Goal: Task Accomplishment & Management: Complete application form

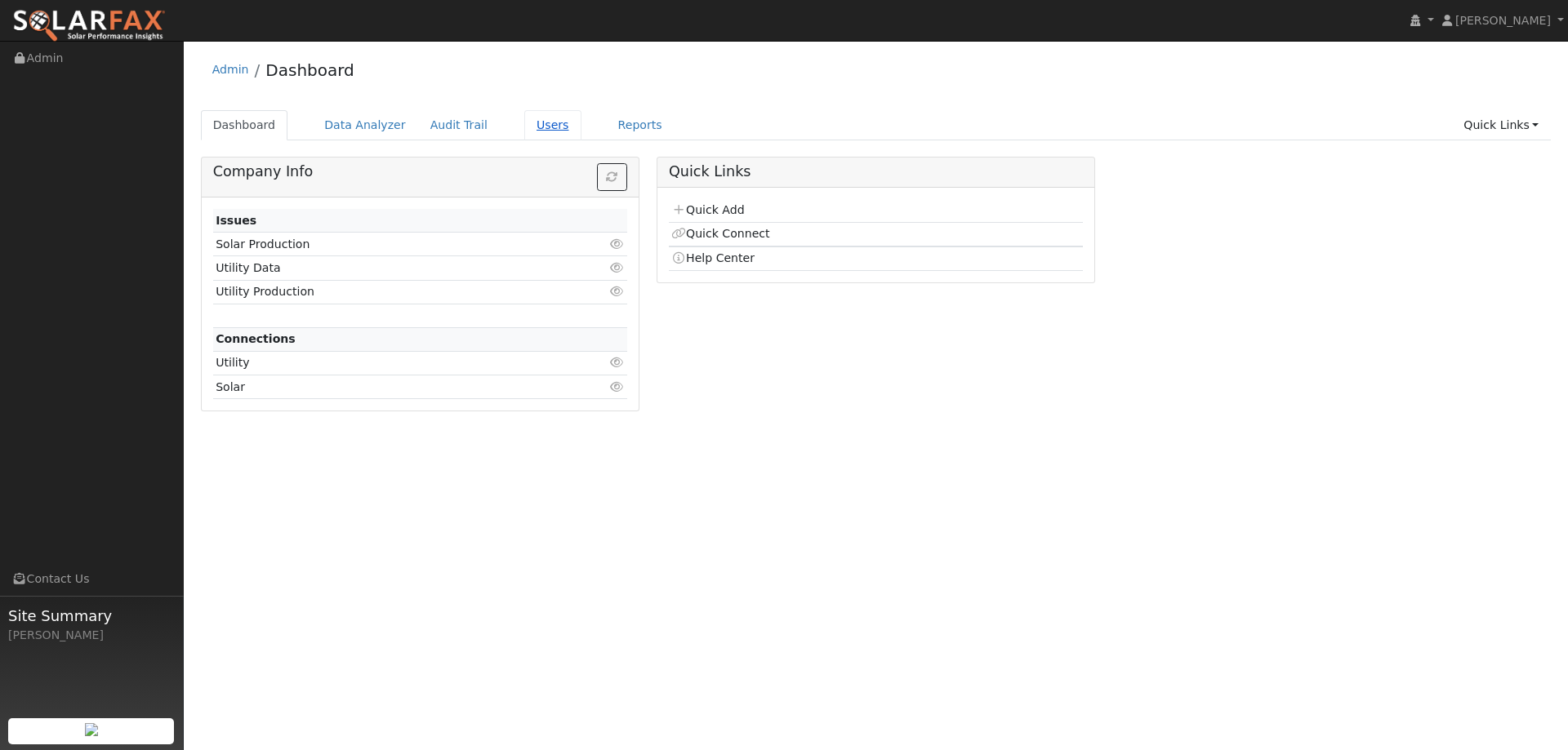
click at [532, 126] on link "Users" at bounding box center [553, 125] width 57 height 30
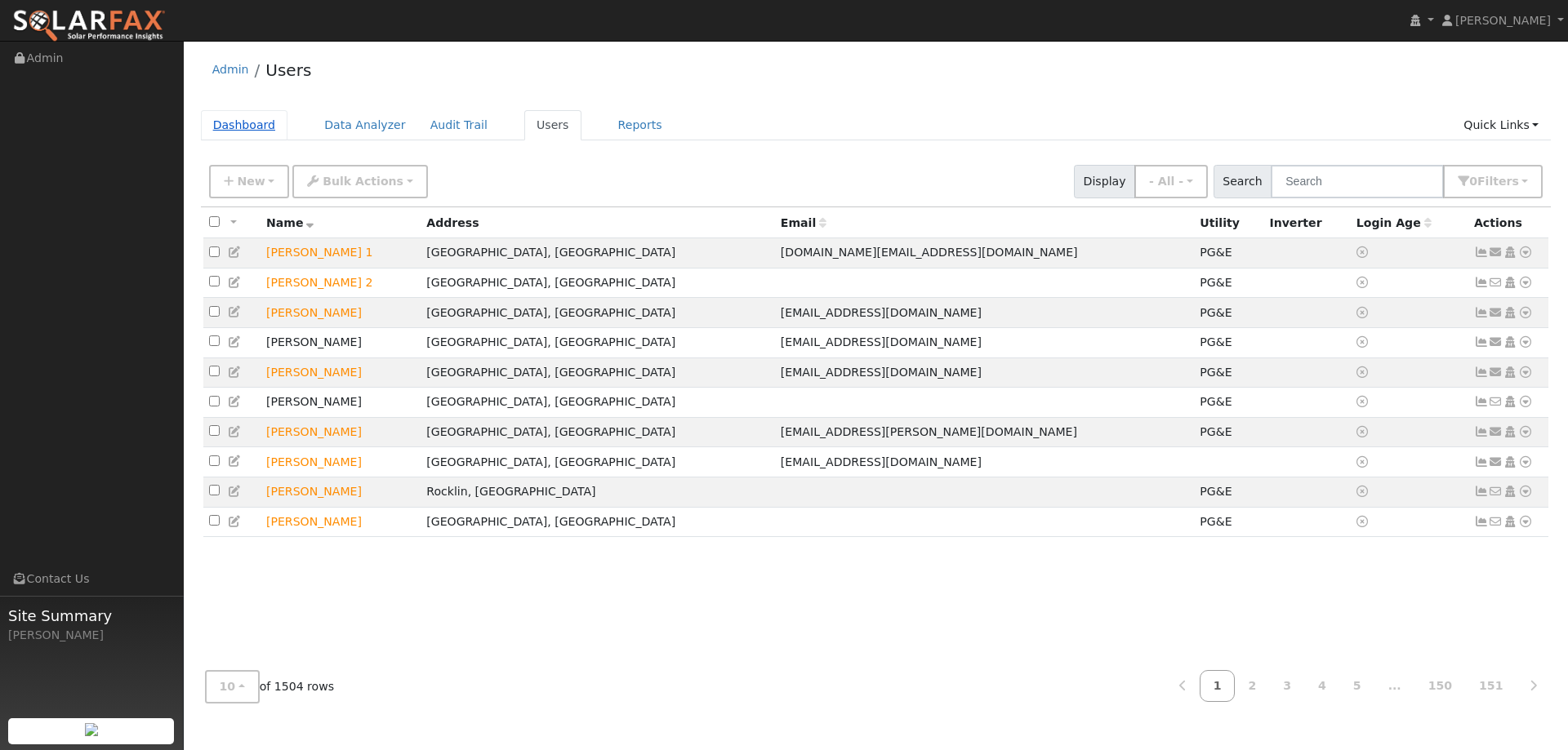
click at [238, 115] on link "Dashboard" at bounding box center [245, 125] width 88 height 30
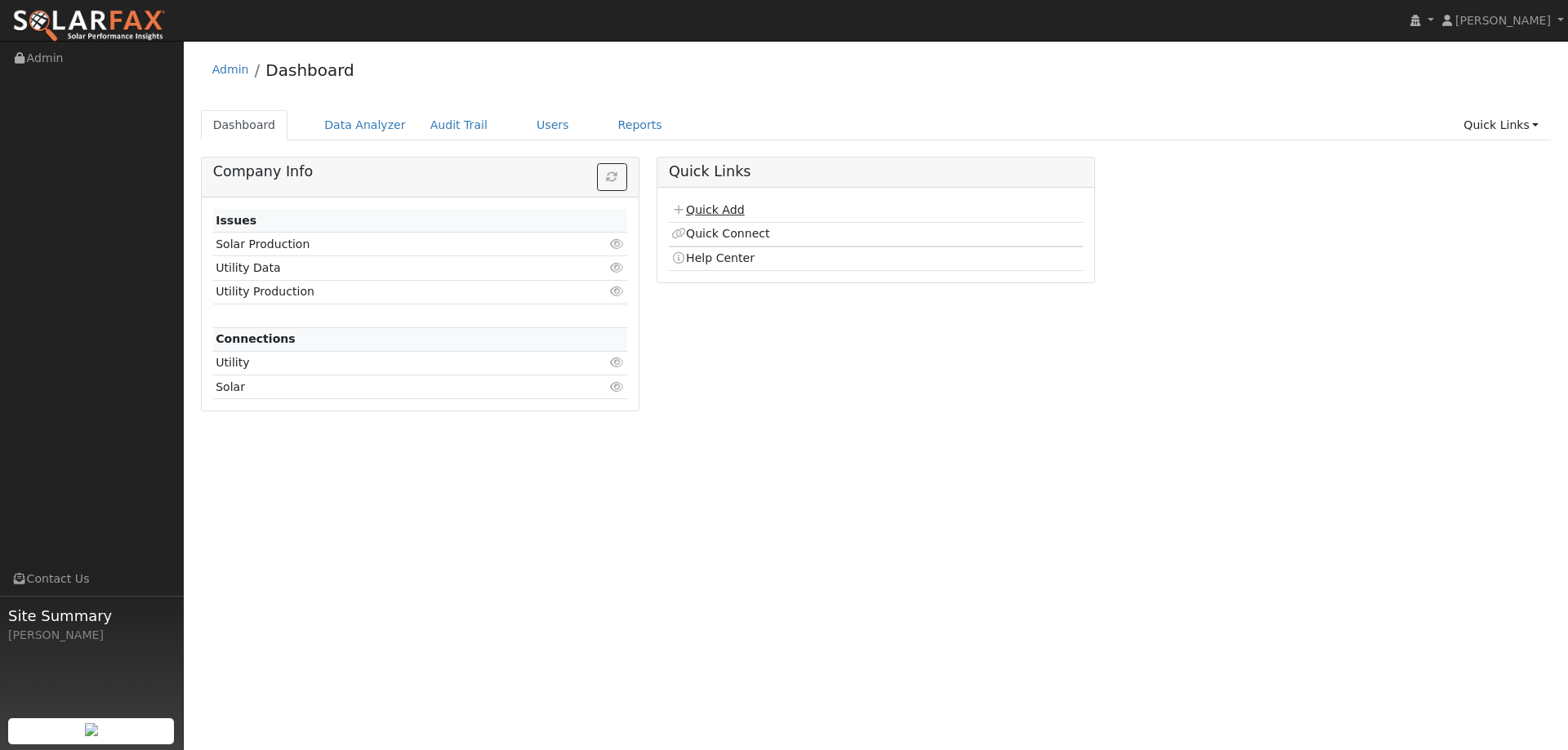
click at [708, 213] on link "Quick Add" at bounding box center [708, 210] width 73 height 13
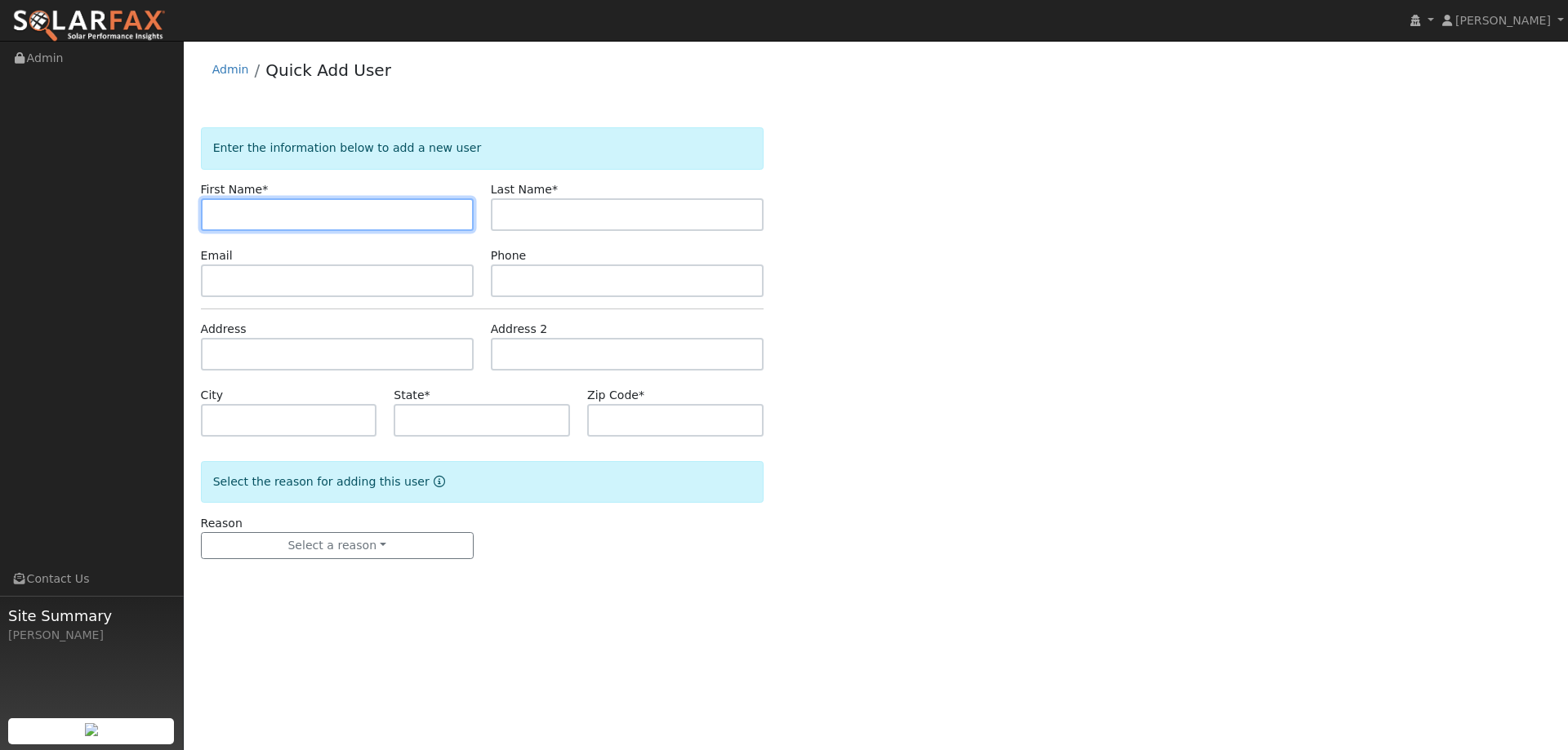
drag, startPoint x: 231, startPoint y: 225, endPoint x: 226, endPoint y: 217, distance: 9.4
click at [228, 220] on input "text" at bounding box center [337, 215] width 272 height 33
paste input "Savanna"
click at [217, 211] on input "Savanna" at bounding box center [337, 215] width 272 height 33
type input "Savanna"
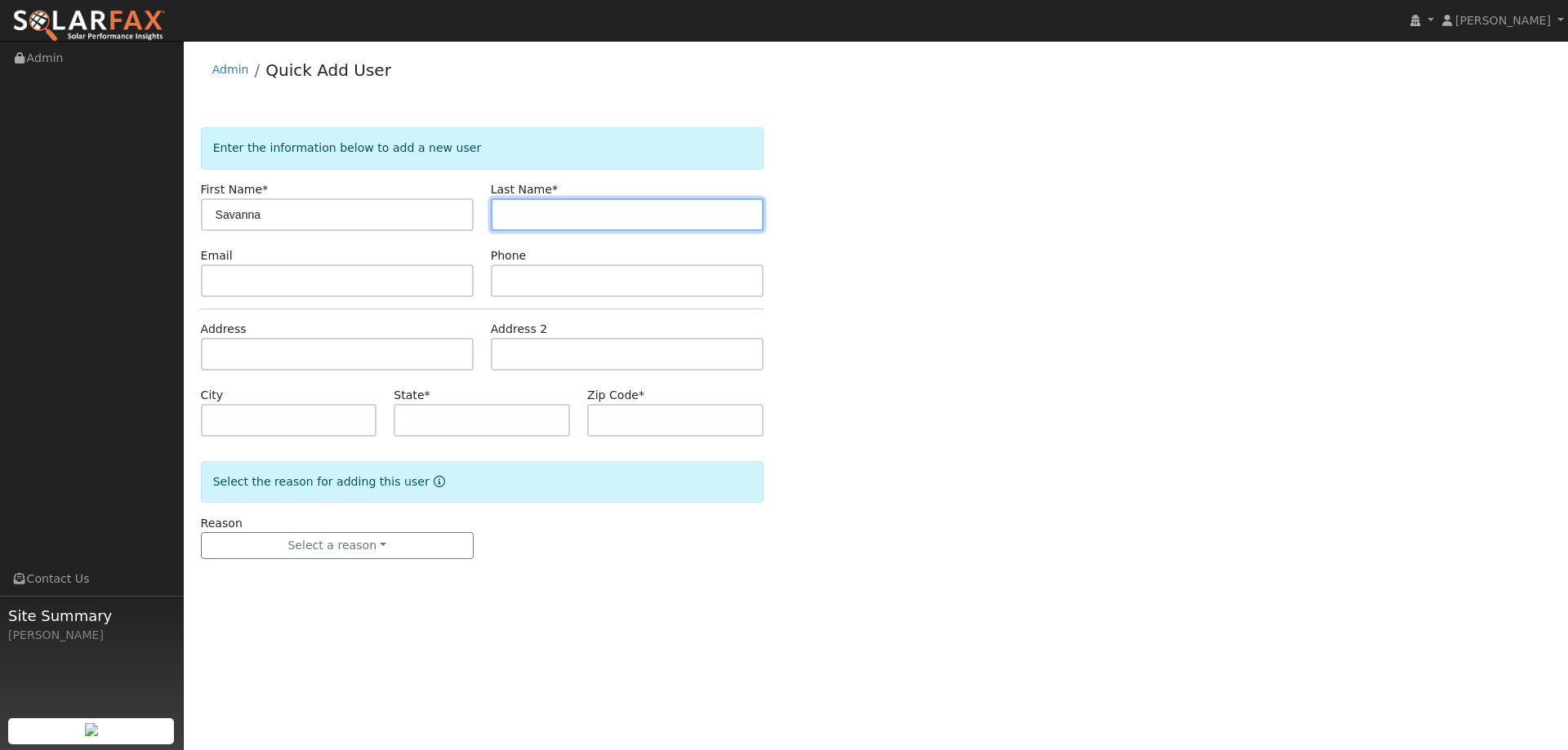
click at [535, 226] on input "text" at bounding box center [627, 215] width 272 height 33
click at [551, 222] on input "text" at bounding box center [627, 215] width 272 height 33
paste input "Ferguson"
click at [505, 215] on input "Ferguson" at bounding box center [627, 215] width 272 height 33
type input "Ferguson"
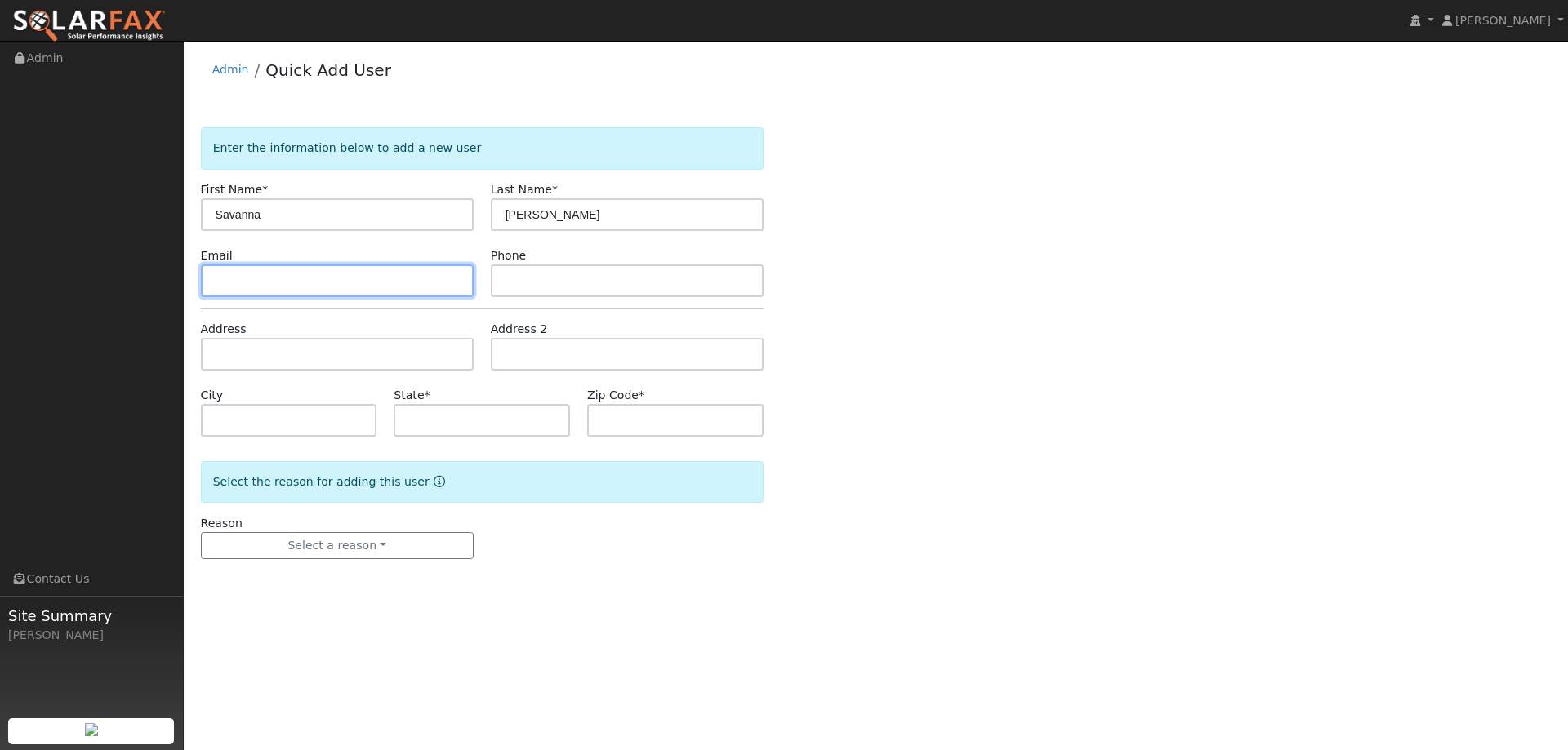
click at [313, 287] on input "text" at bounding box center [337, 281] width 272 height 33
click at [243, 277] on input "text" at bounding box center [337, 281] width 272 height 33
paste input "Fergusra@gmail.com"
click at [216, 279] on input "Fergusra@gmail.com" at bounding box center [337, 281] width 272 height 33
type input "Fergusra@gmail.com"
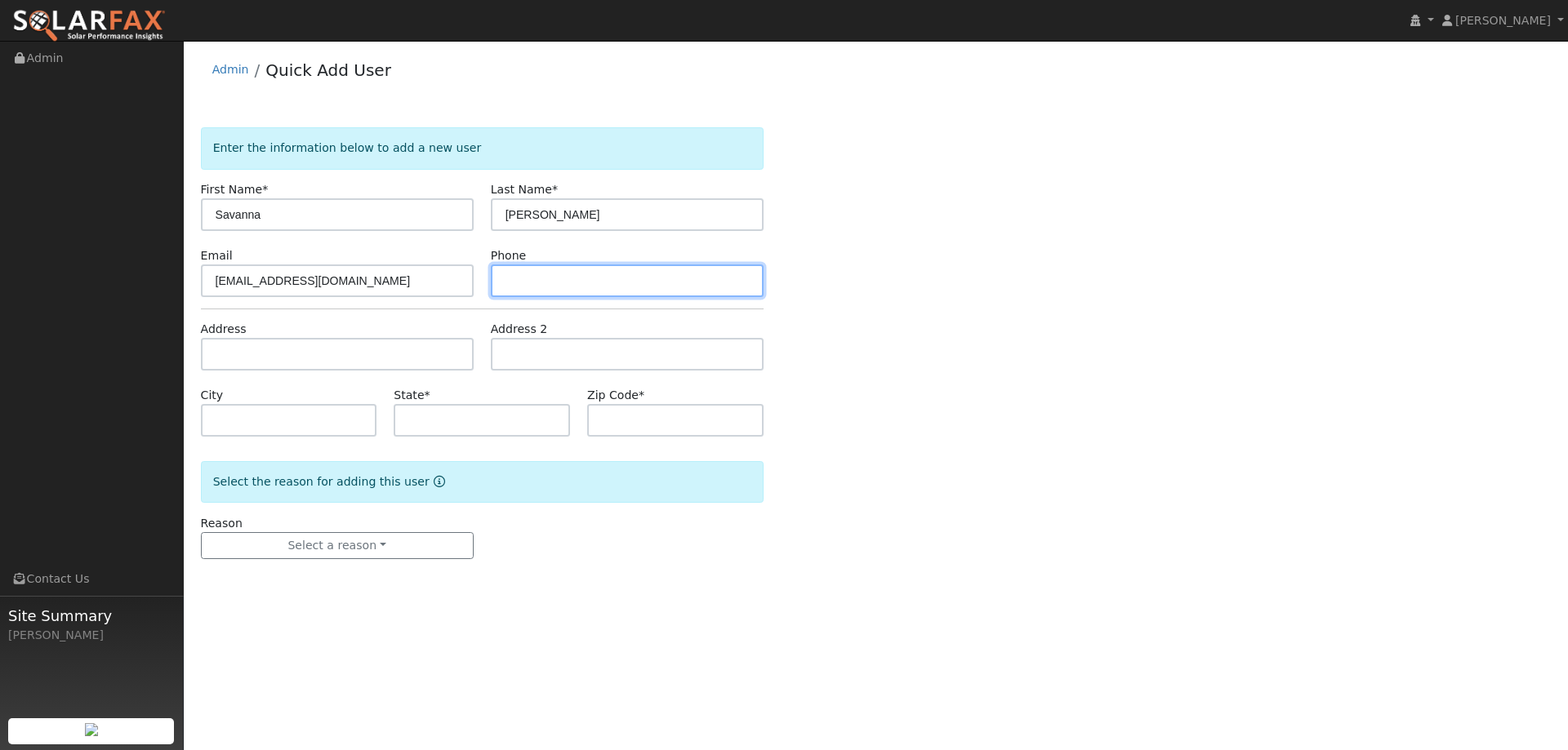
click at [589, 287] on input "text" at bounding box center [627, 281] width 272 height 33
click at [556, 288] on input "text" at bounding box center [627, 281] width 272 height 33
paste input "(703) 447-5885"
click at [505, 282] on input "(703) 447-5885" at bounding box center [627, 281] width 272 height 33
type input "(703) 447-5885"
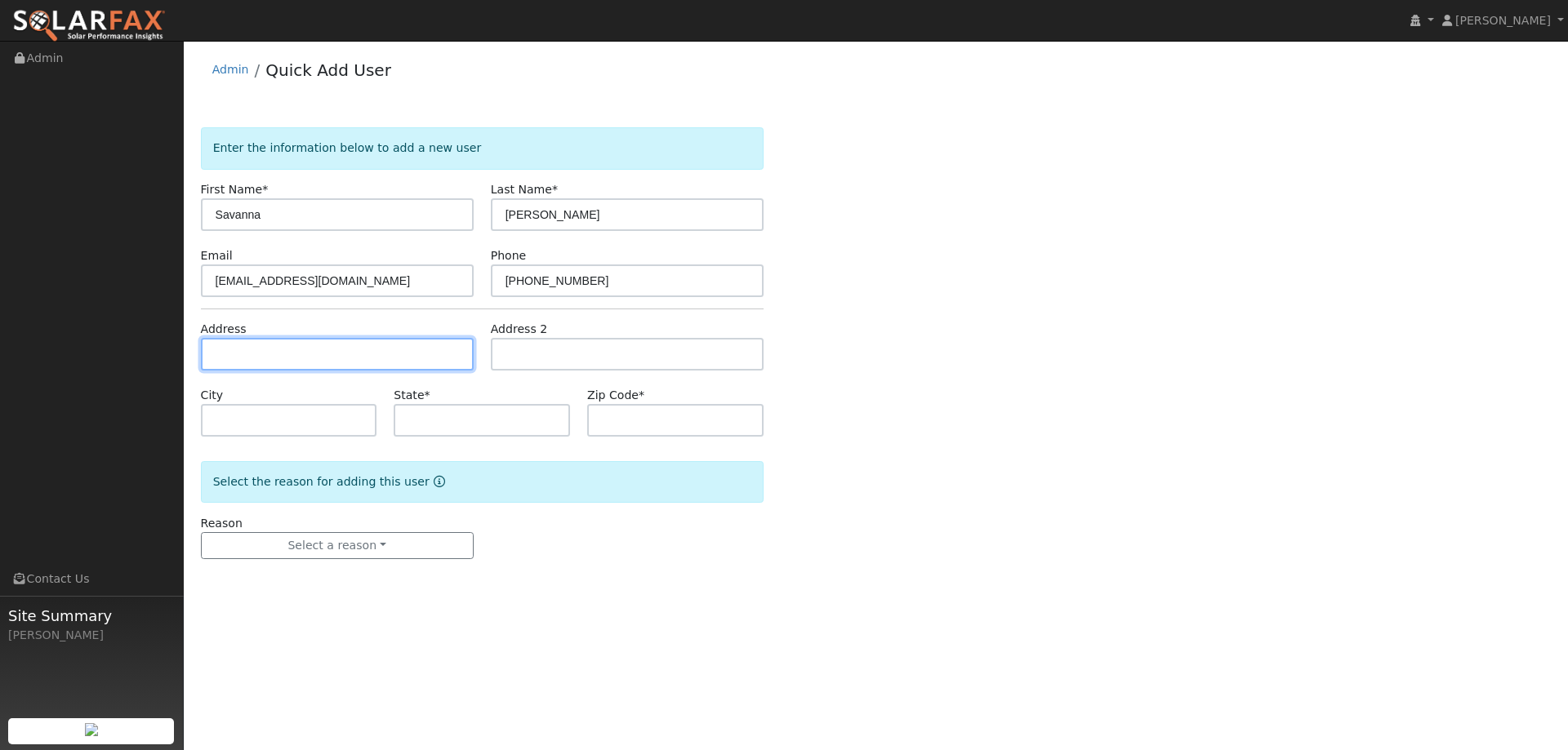
click at [376, 353] on input "text" at bounding box center [337, 354] width 272 height 33
drag, startPoint x: 267, startPoint y: 341, endPoint x: 254, endPoint y: 349, distance: 15.3
click at [267, 341] on input "text" at bounding box center [337, 354] width 272 height 33
paste input "1517 Tyler St"
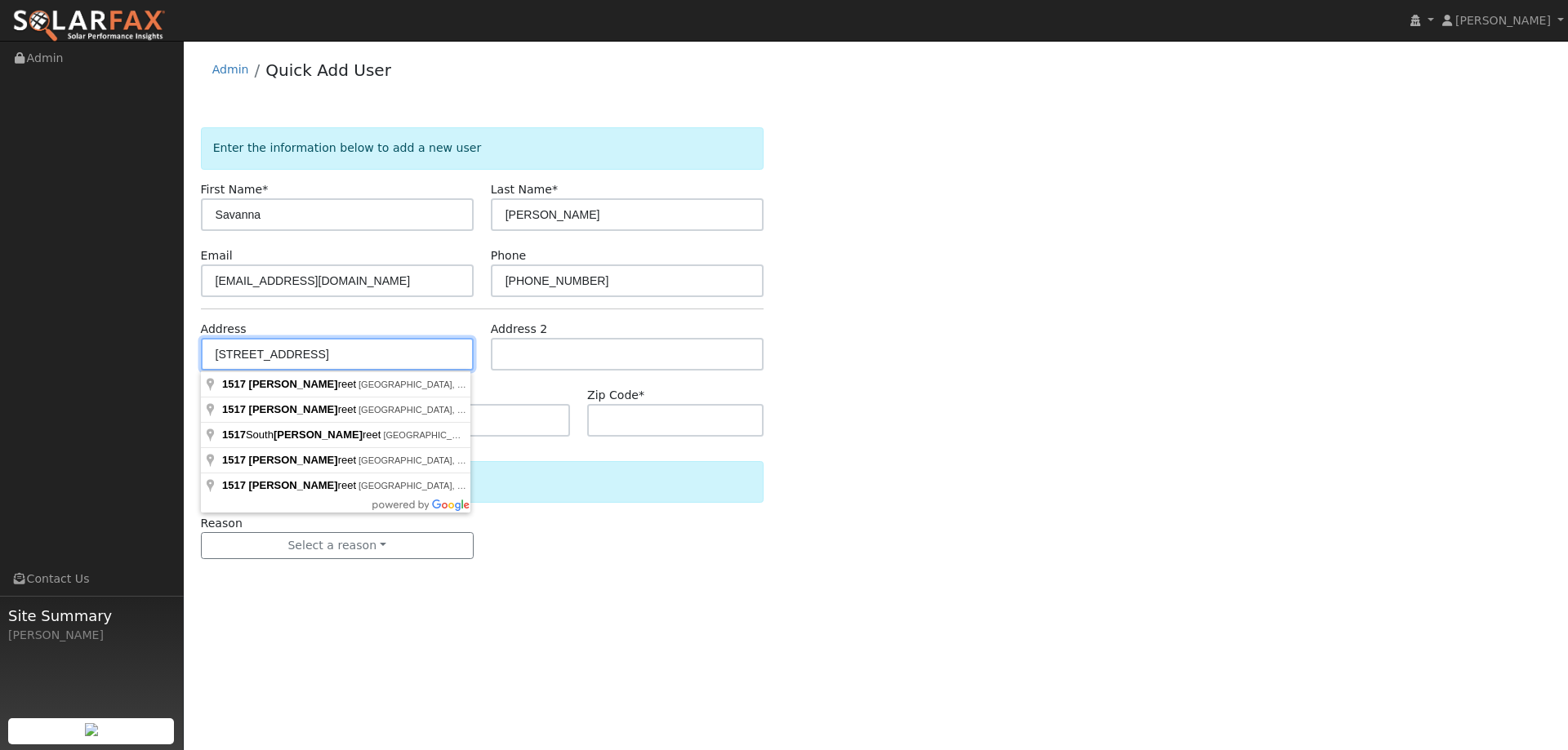
type input "1517 Tyler Street"
type input "Berkeley"
type input "CA"
type input "94703"
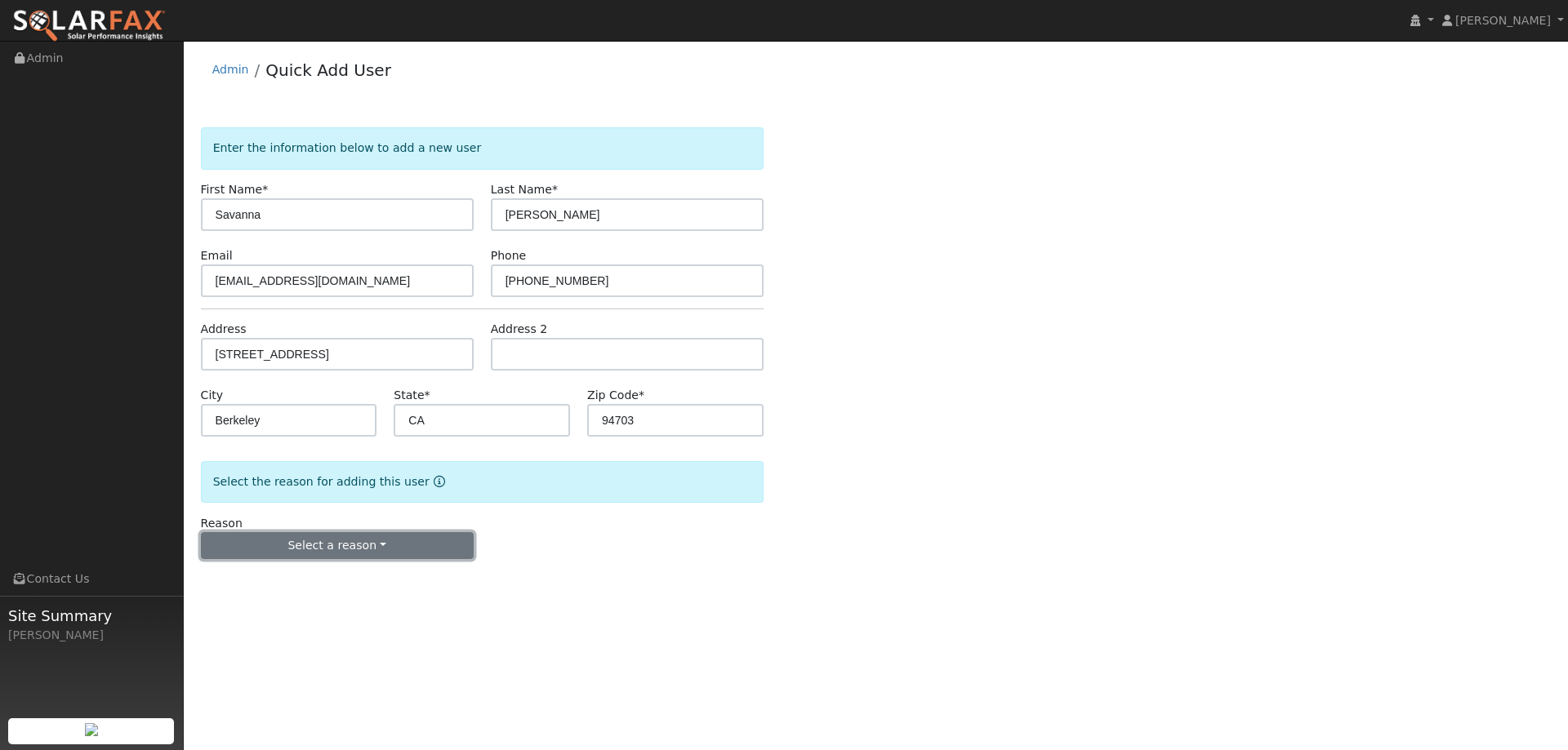
click at [362, 541] on button "Select a reason" at bounding box center [337, 546] width 272 height 28
click at [304, 575] on link "New lead" at bounding box center [292, 580] width 181 height 23
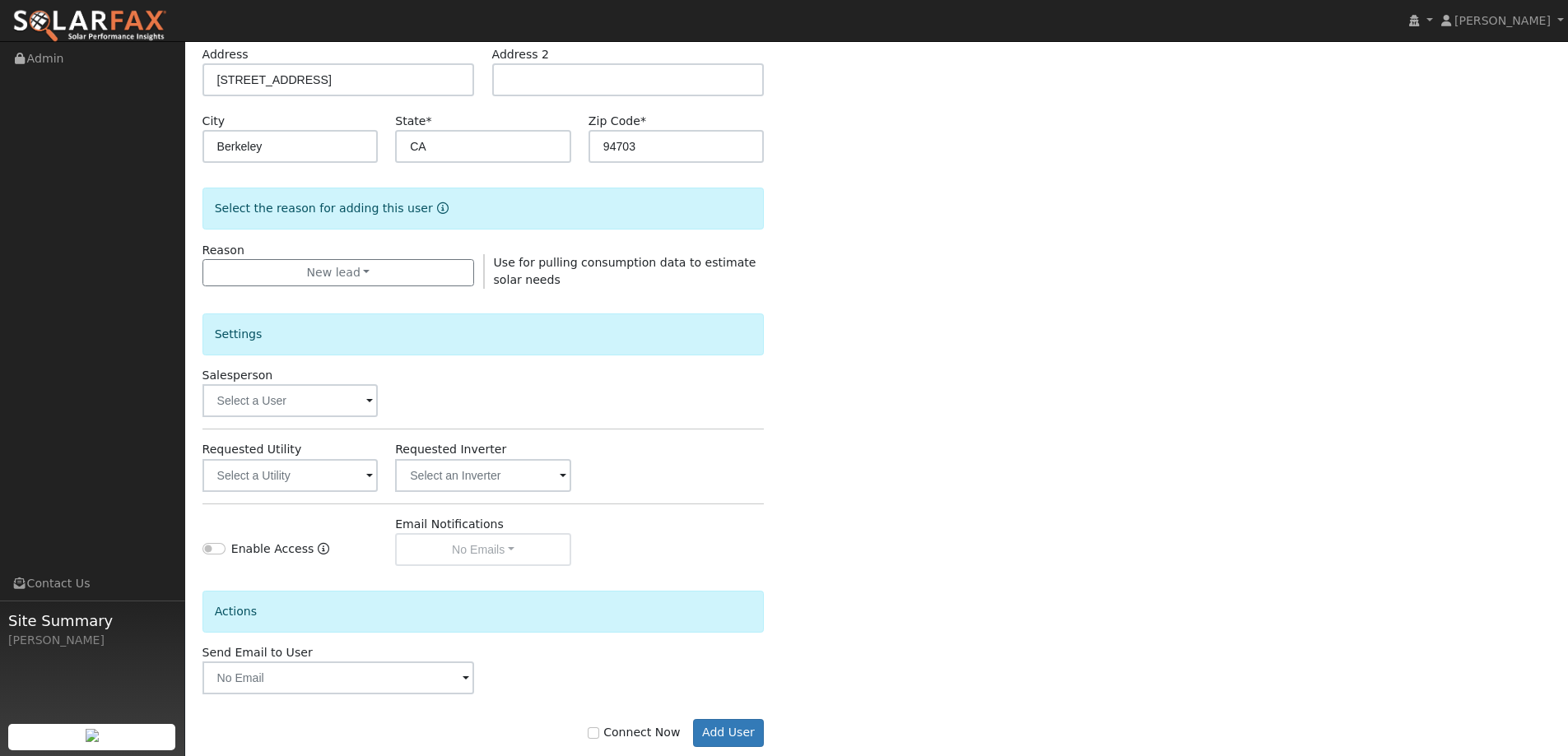
scroll to position [309, 0]
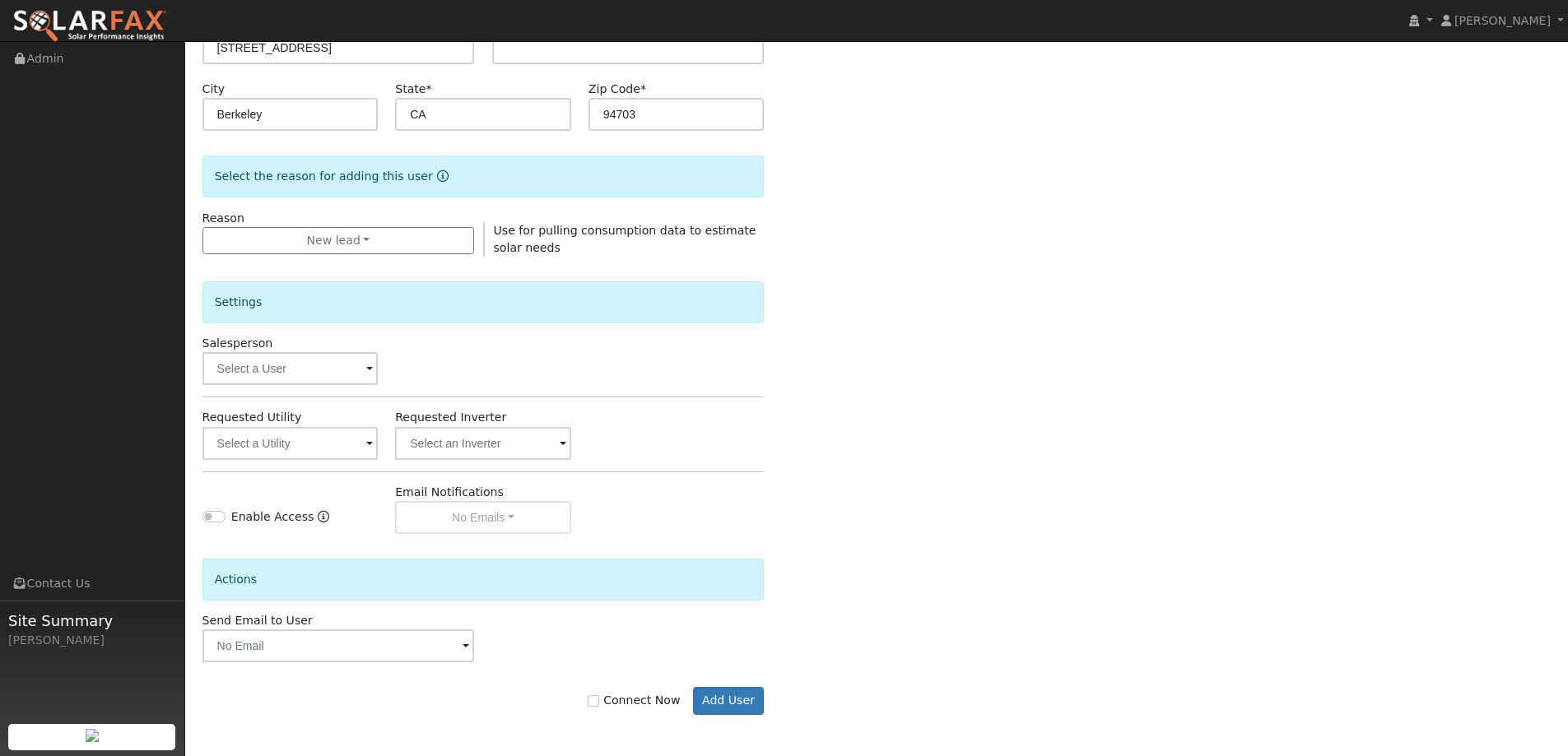
click at [312, 344] on div "Salesperson" at bounding box center [290, 359] width 194 height 50
click at [326, 369] on input "text" at bounding box center [291, 369] width 176 height 33
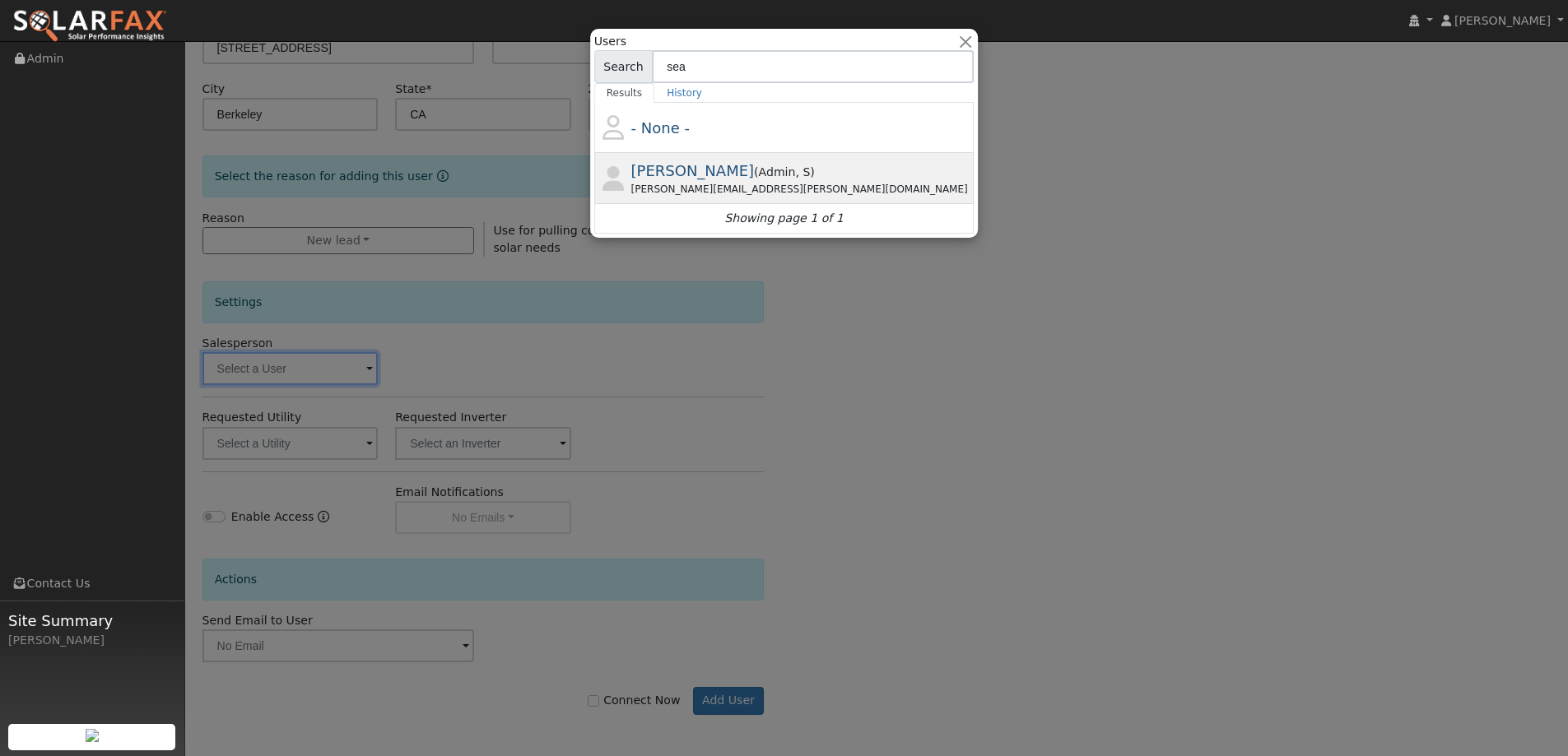
type input "sea"
click at [750, 173] on span "Sean Harrington" at bounding box center [693, 171] width 124 height 17
type input "Sean Harrington"
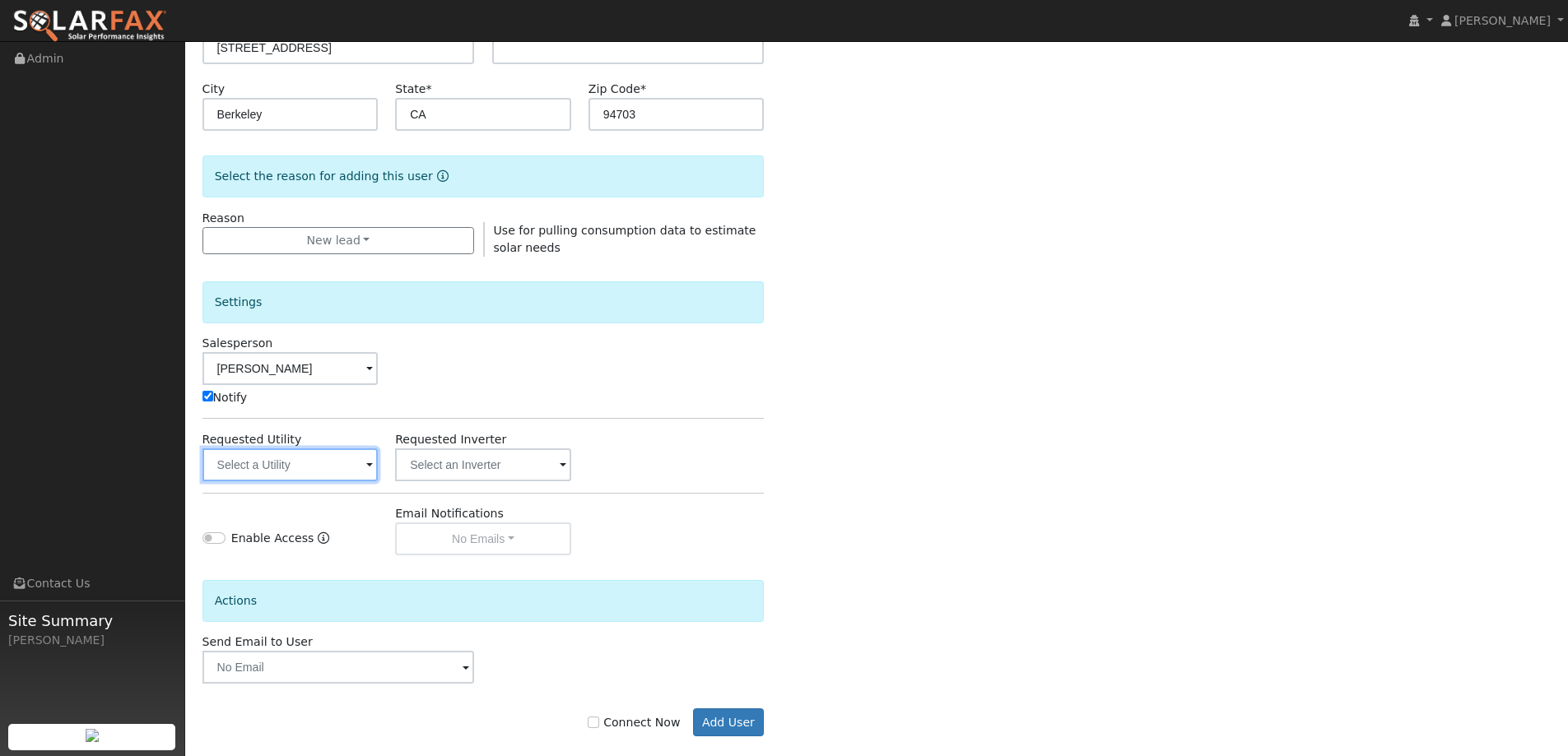
click at [323, 463] on input "text" at bounding box center [291, 465] width 176 height 33
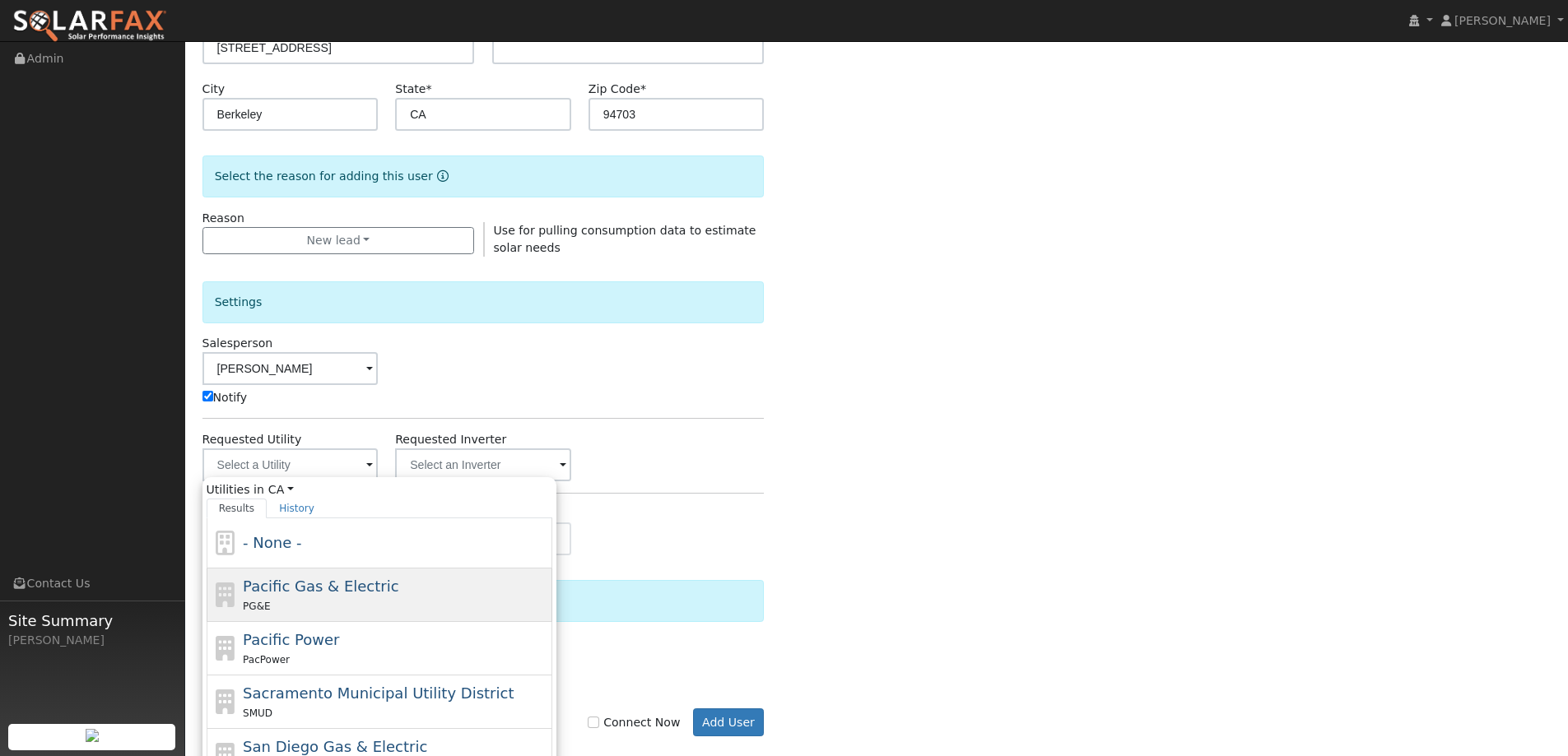
click at [404, 594] on div "Pacific Gas & Electric PG&E" at bounding box center [395, 595] width 305 height 40
type input "Pacific Gas & Electric"
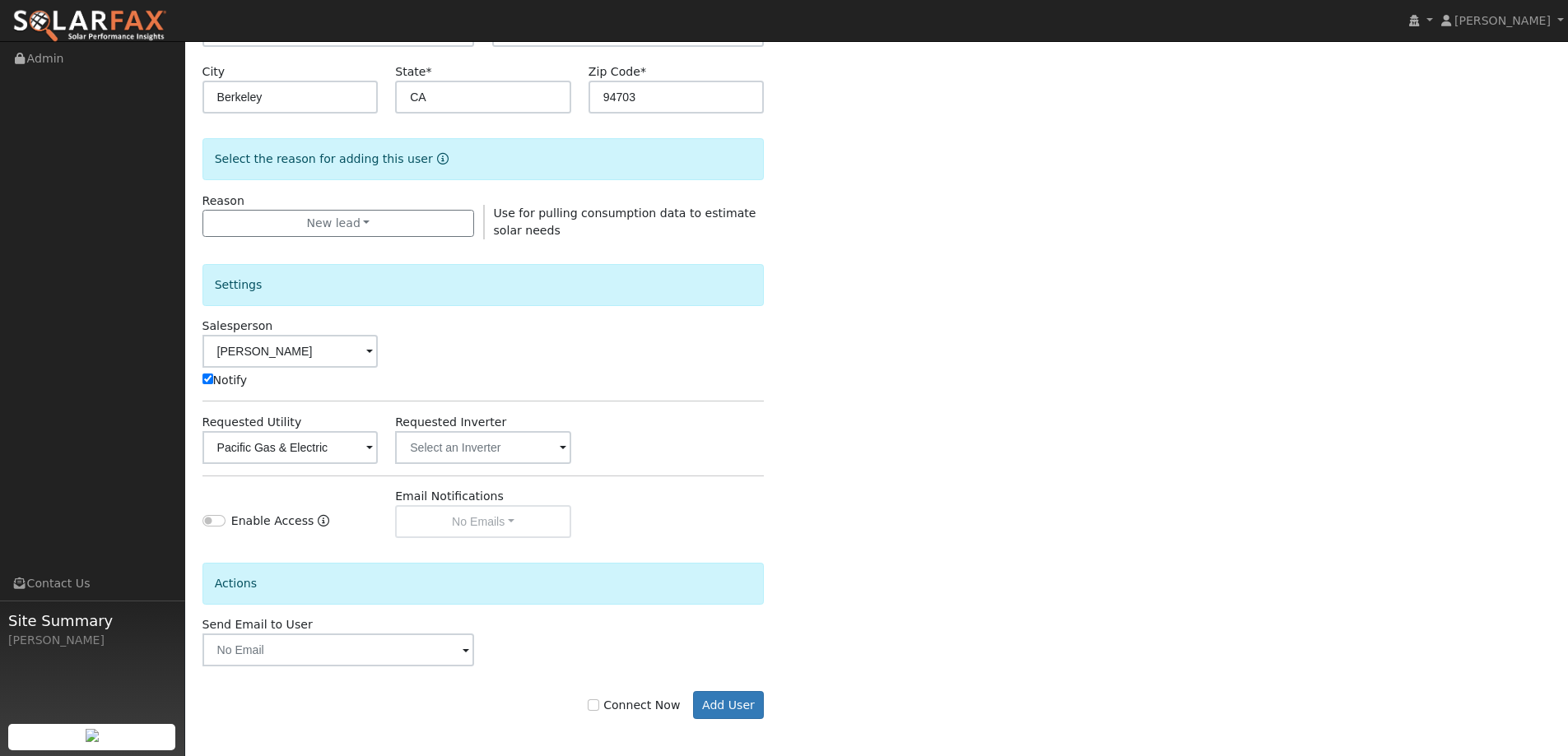
scroll to position [331, 0]
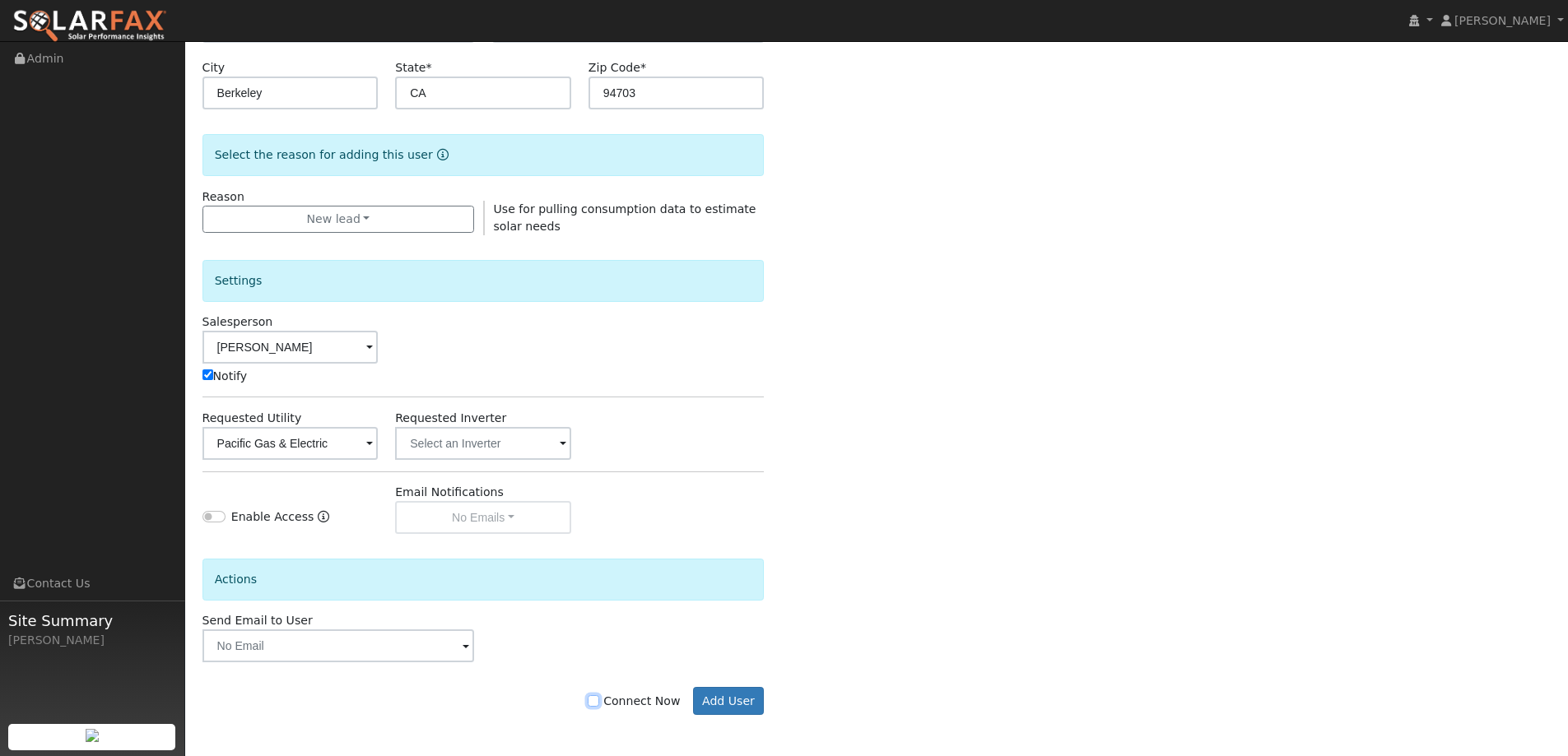
click at [599, 700] on input "Connect Now" at bounding box center [594, 702] width 12 height 12
checkbox input "true"
click at [714, 707] on button "Add User" at bounding box center [729, 702] width 72 height 28
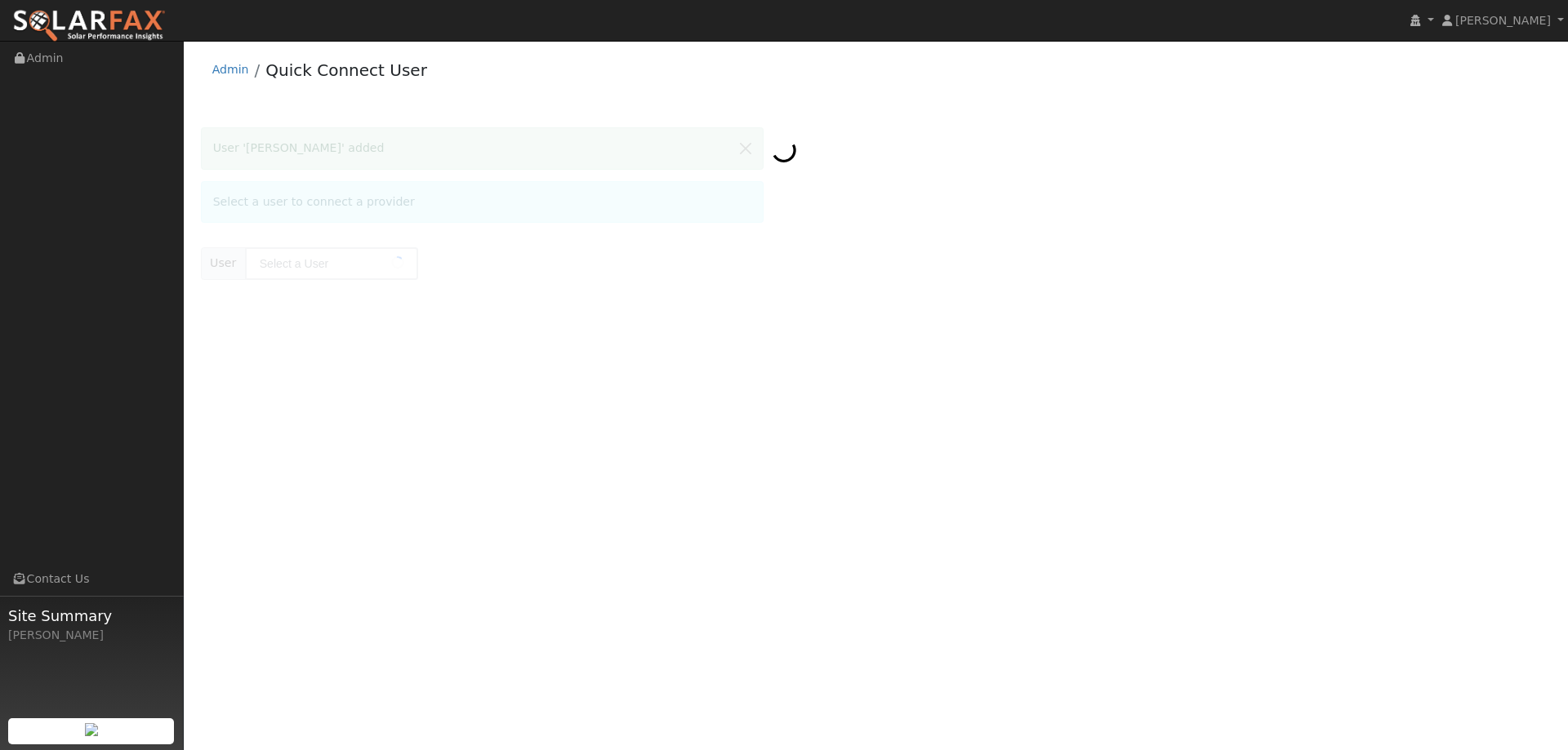
type input "[PERSON_NAME]"
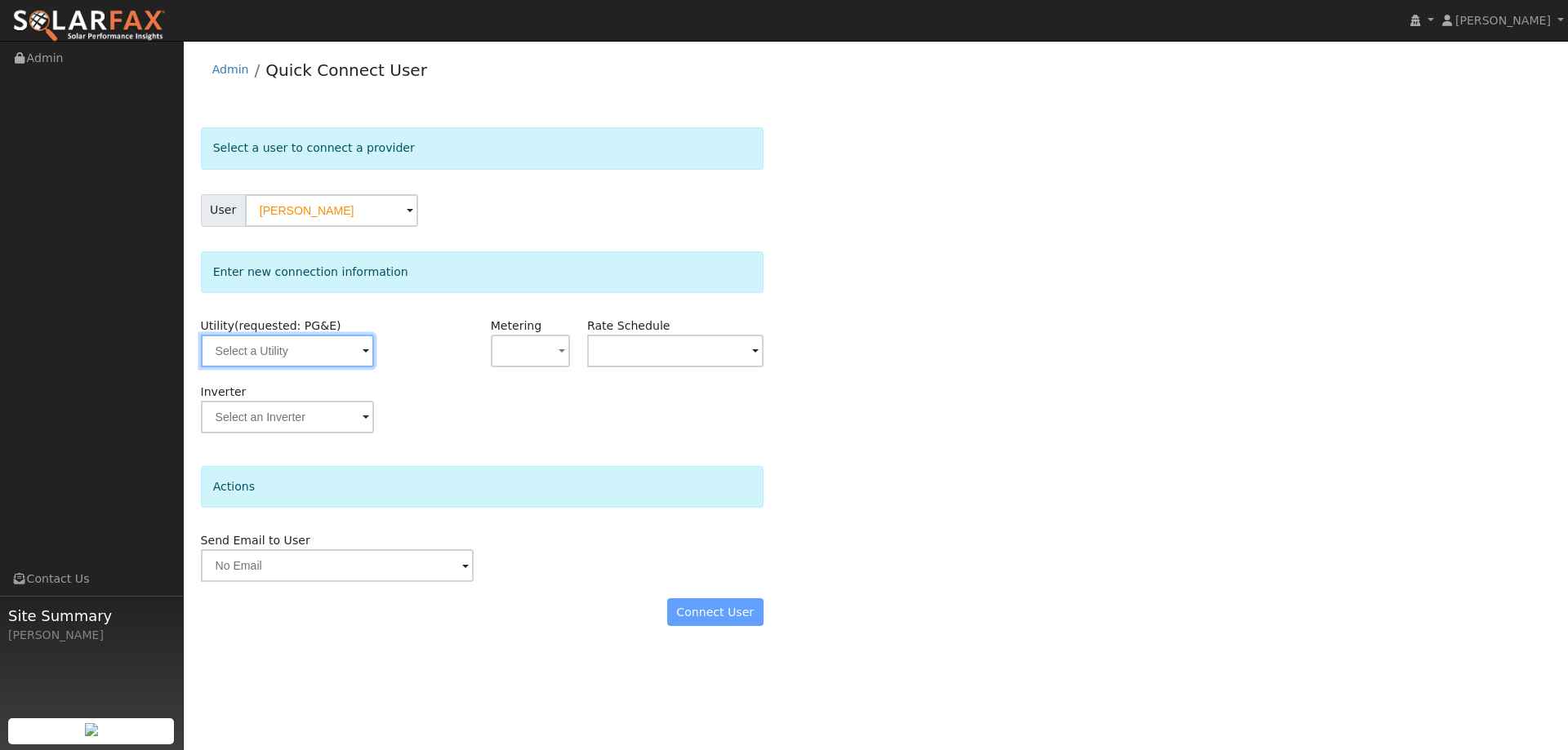
click at [311, 354] on input "text" at bounding box center [288, 351] width 173 height 33
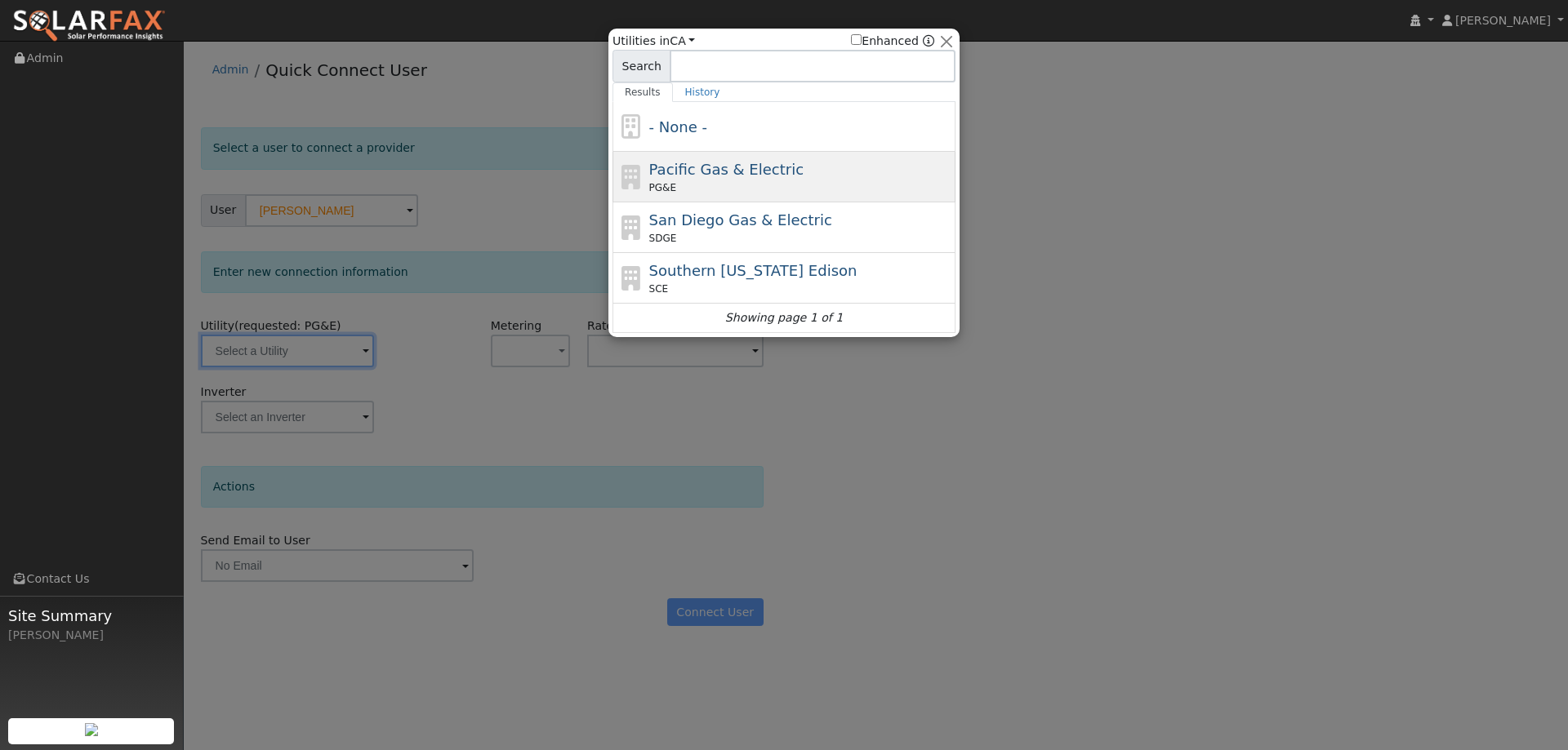
click at [699, 167] on span "Pacific Gas & Electric" at bounding box center [726, 169] width 155 height 17
type input "PG&E"
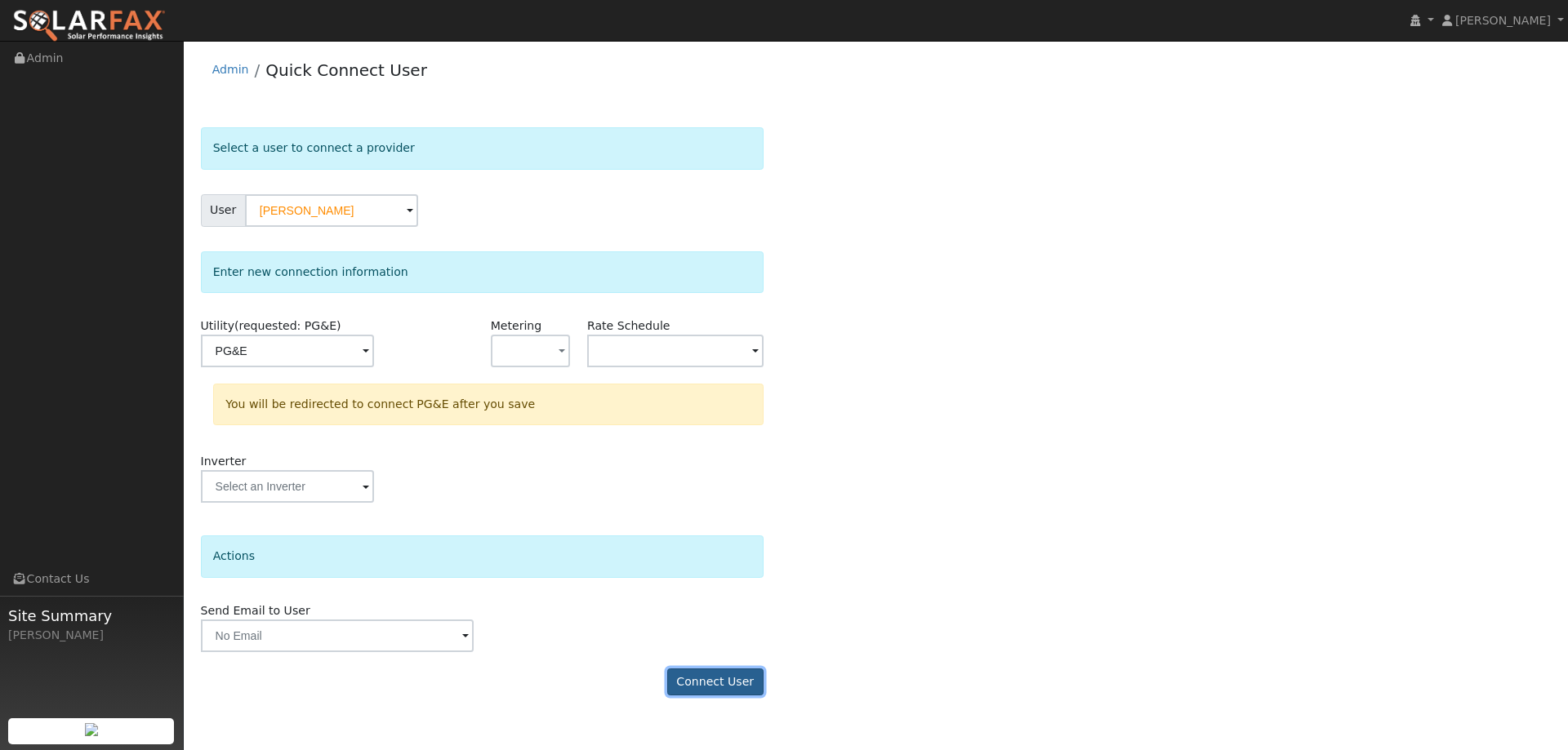
click at [742, 681] on button "Connect User" at bounding box center [716, 683] width 97 height 28
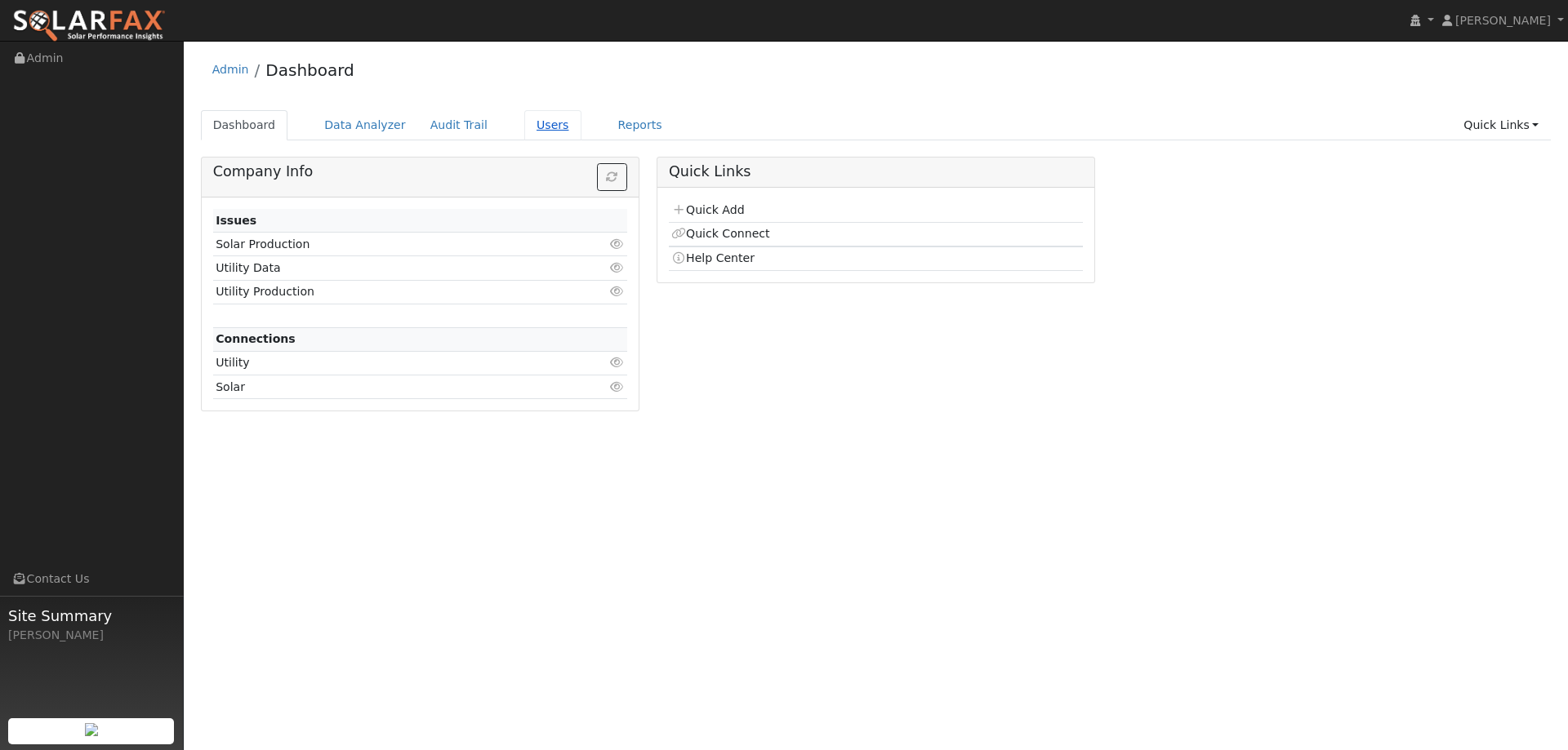
click at [535, 124] on link "Users" at bounding box center [553, 125] width 57 height 30
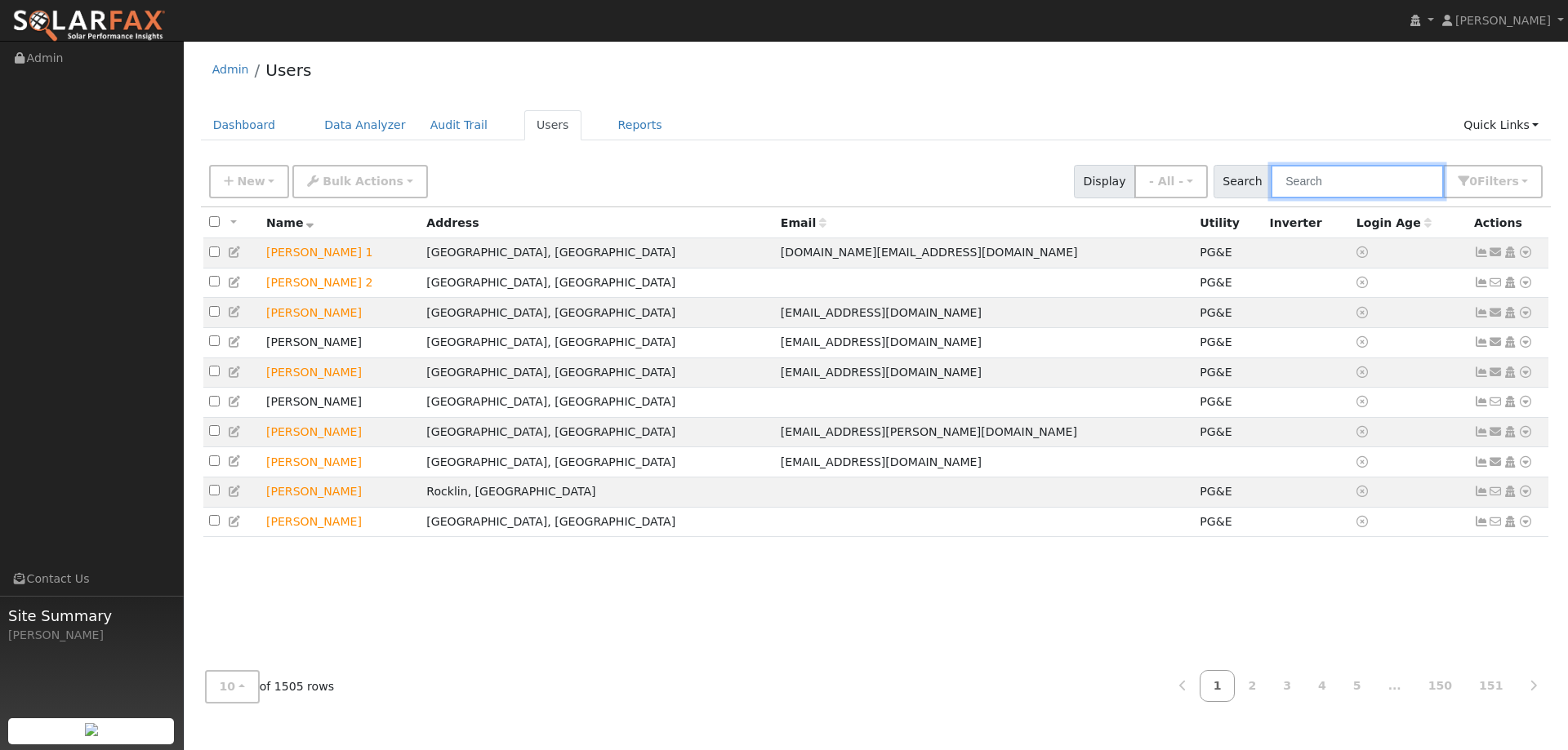
click at [1318, 176] on input "text" at bounding box center [1357, 182] width 173 height 34
paste input "Savanna Ferguson"
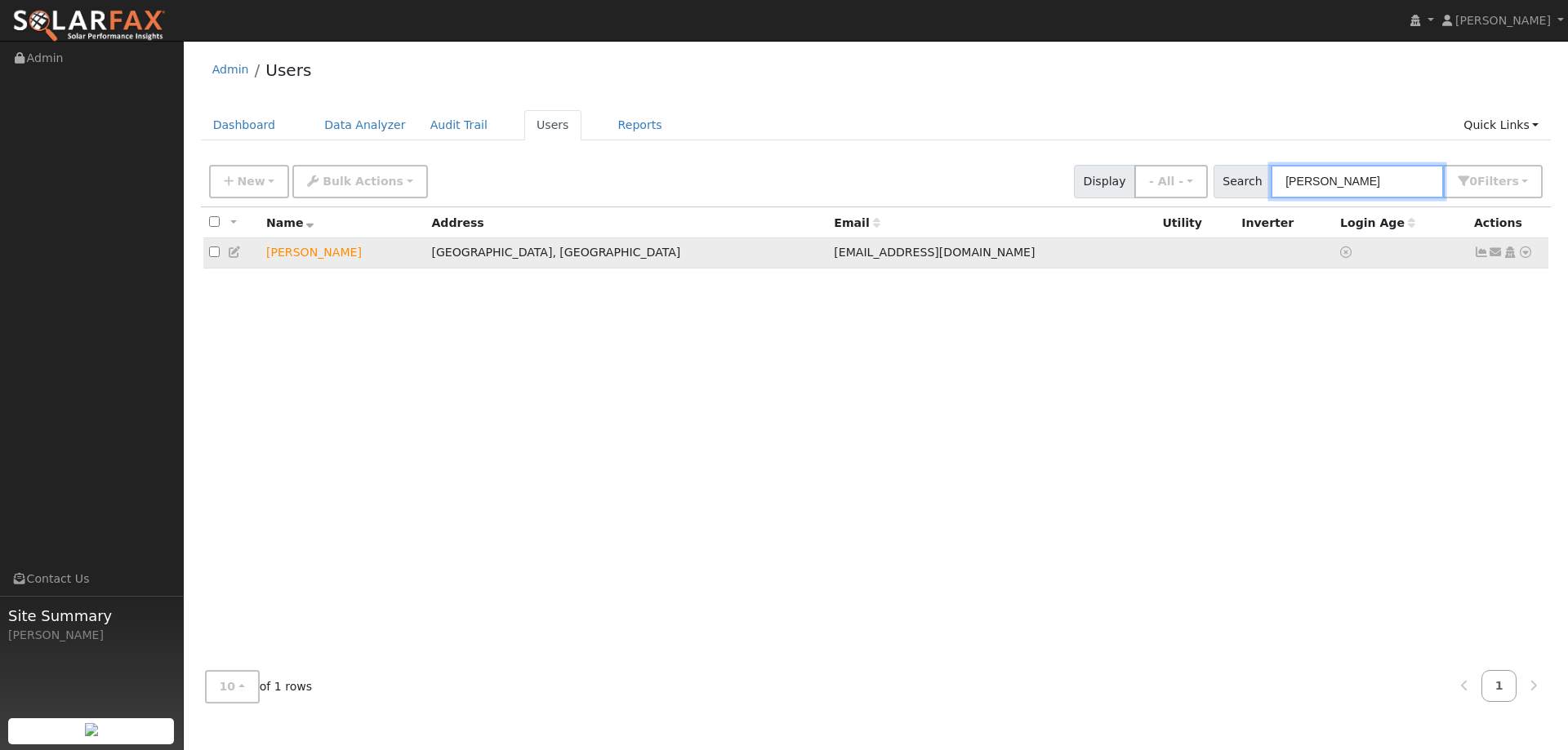
type input "Savanna Ferguson"
click at [1522, 255] on icon at bounding box center [1525, 252] width 15 height 11
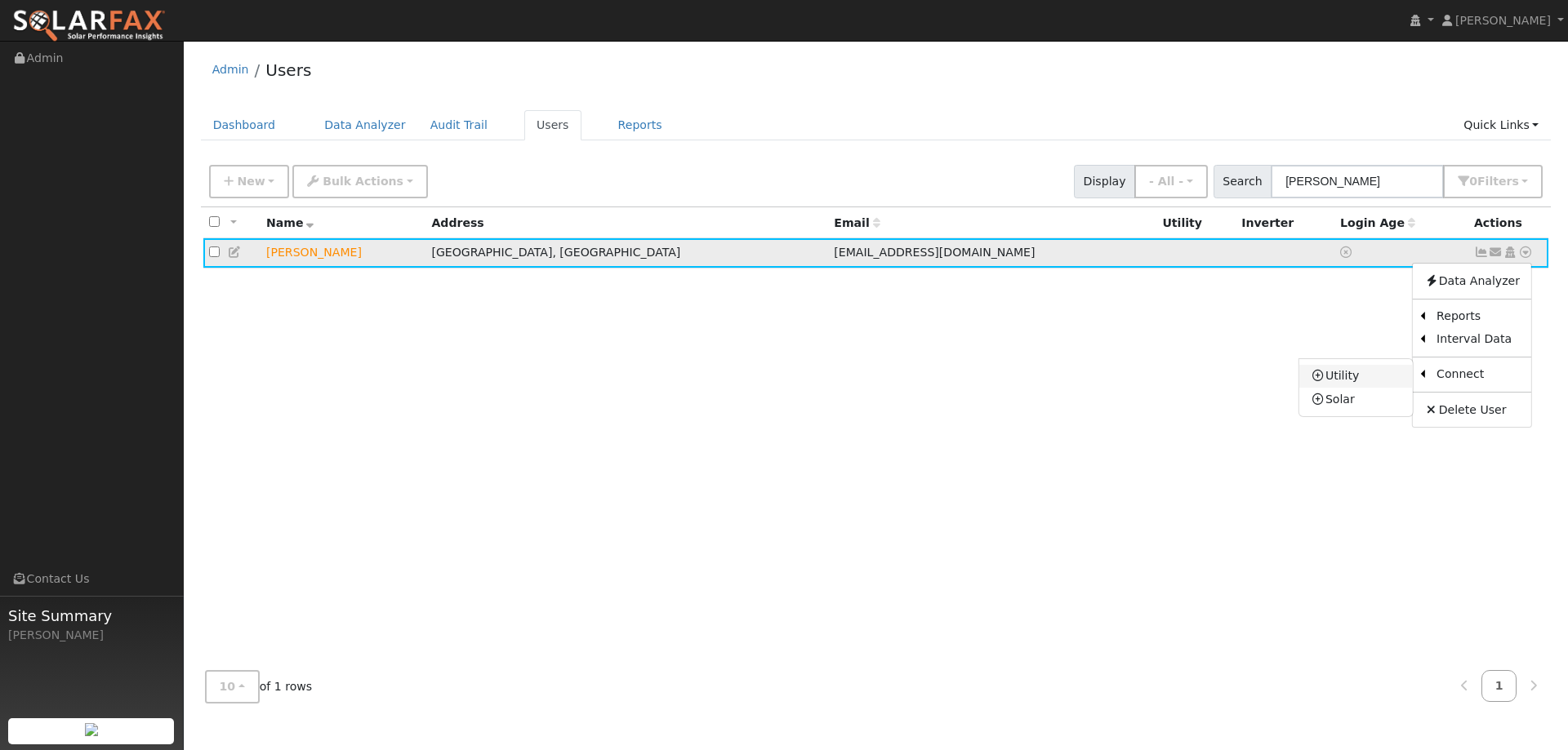
click at [1380, 377] on link "Utility" at bounding box center [1355, 376] width 114 height 23
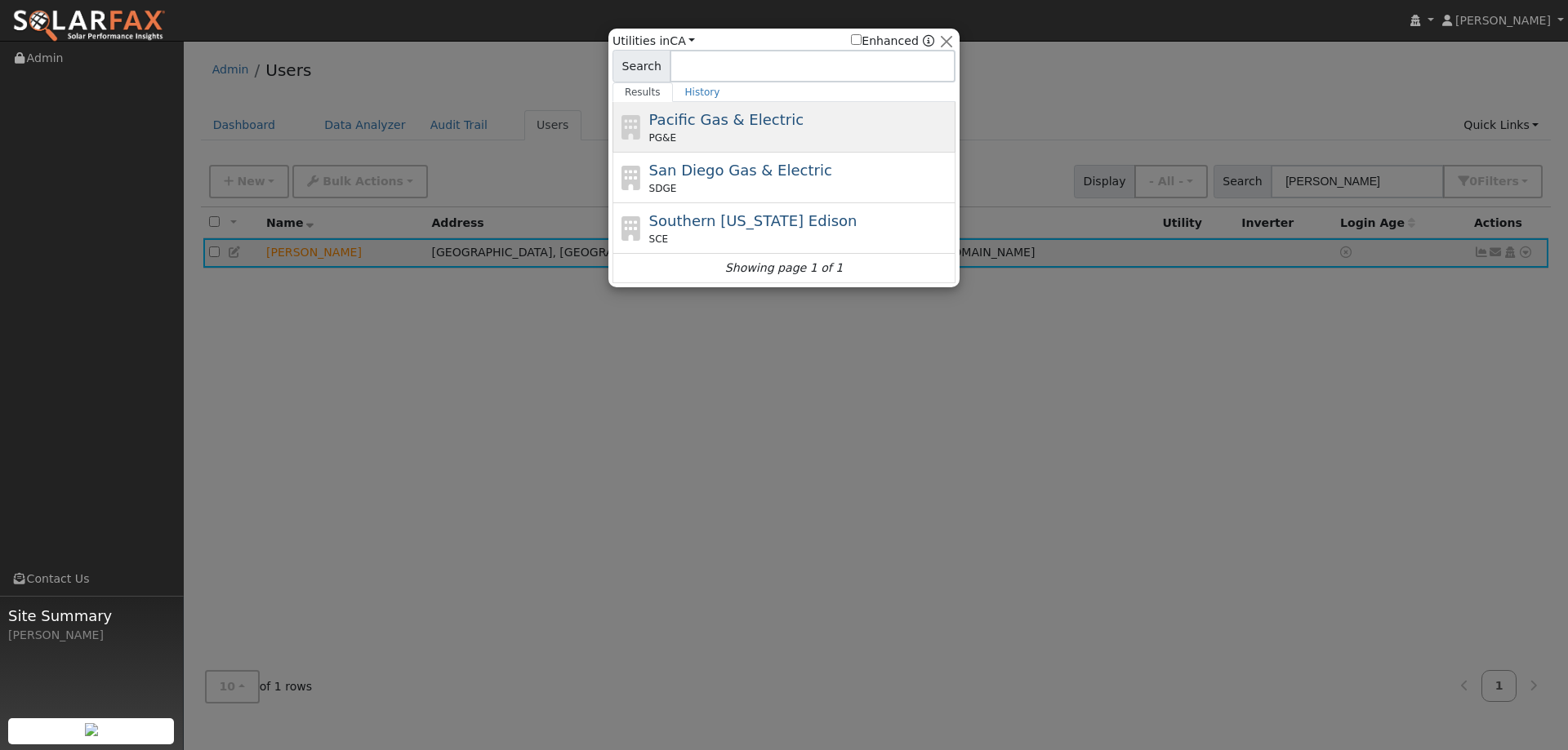
click at [824, 120] on div "Pacific Gas & Electric PG&E" at bounding box center [801, 127] width 303 height 37
